Goal: Information Seeking & Learning: Learn about a topic

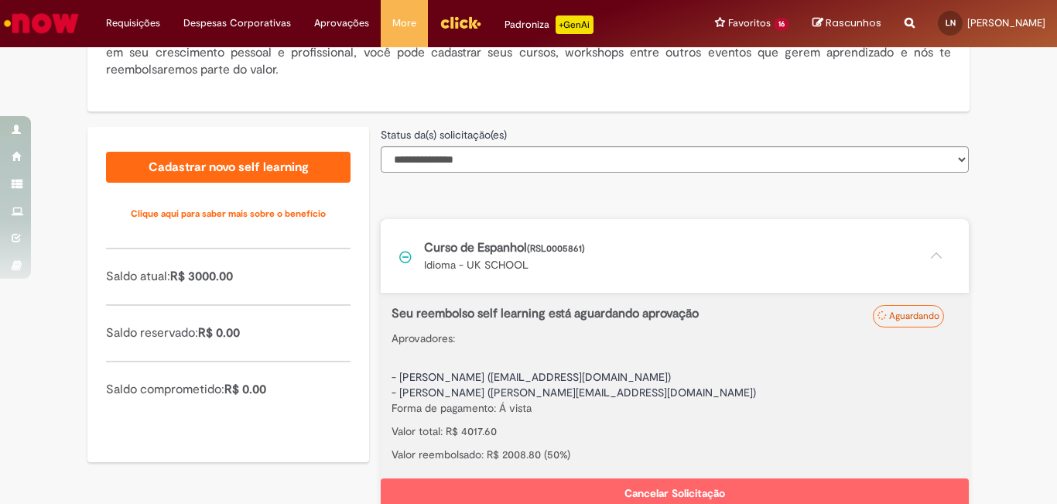
scroll to position [360, 0]
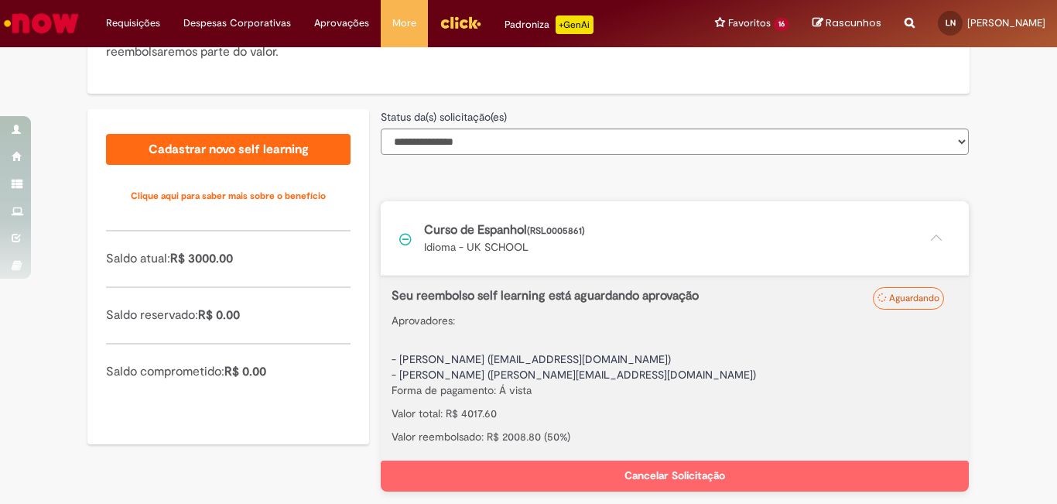
click at [593, 0] on link "Padroniza +GenAi" at bounding box center [549, 23] width 112 height 46
